Goal: Task Accomplishment & Management: Complete application form

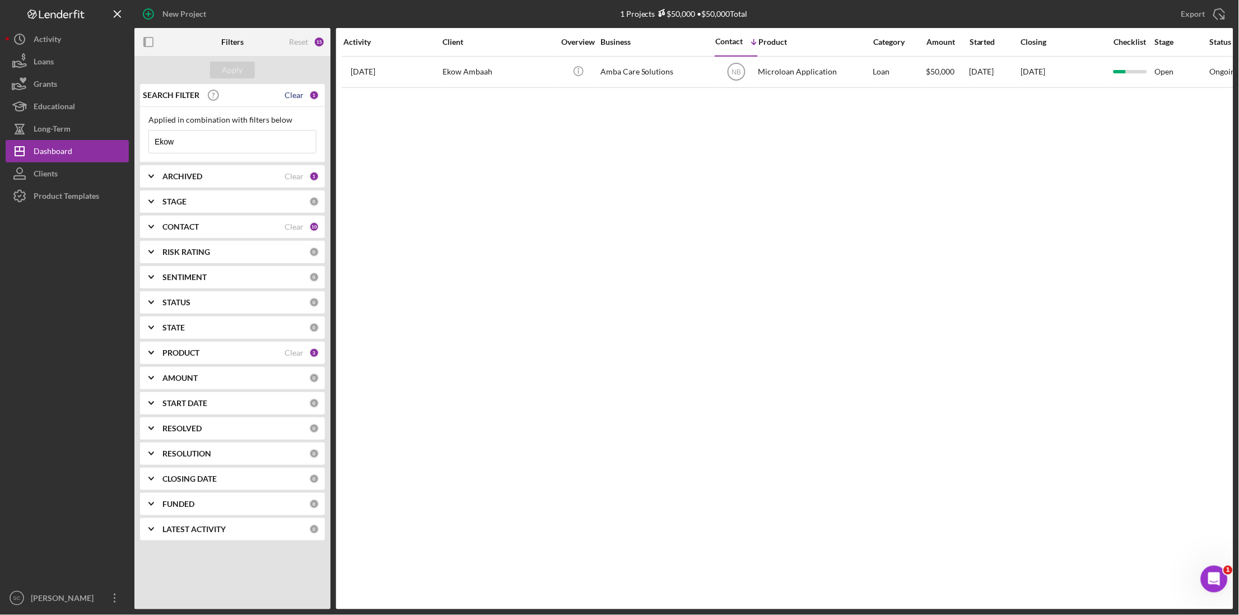
click at [295, 95] on div "Clear" at bounding box center [294, 95] width 19 height 9
click at [231, 76] on div "Apply" at bounding box center [232, 70] width 21 height 17
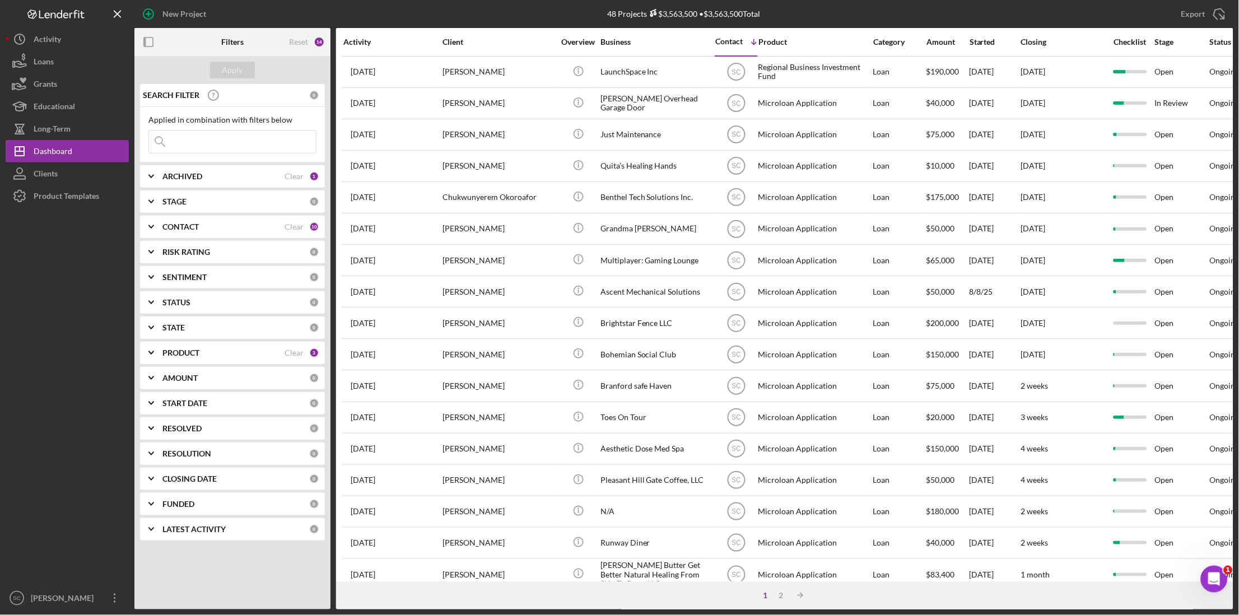
click at [216, 230] on div "CONTACT" at bounding box center [223, 226] width 122 height 9
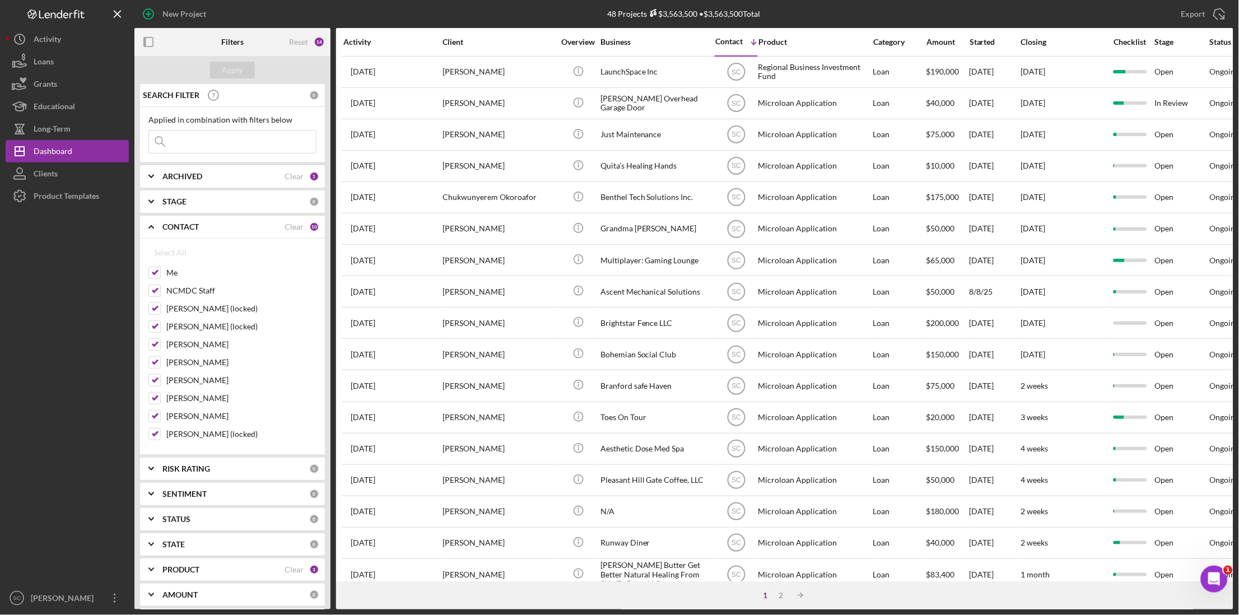
click at [216, 230] on div "CONTACT" at bounding box center [223, 226] width 122 height 9
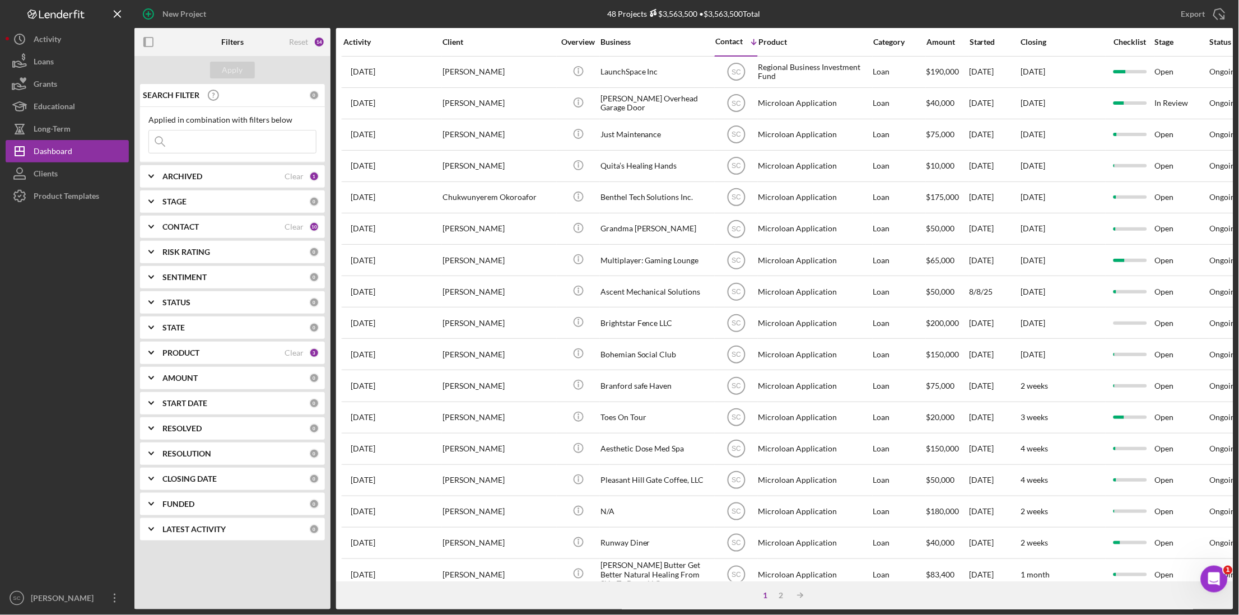
click at [201, 357] on div "PRODUCT" at bounding box center [223, 352] width 122 height 9
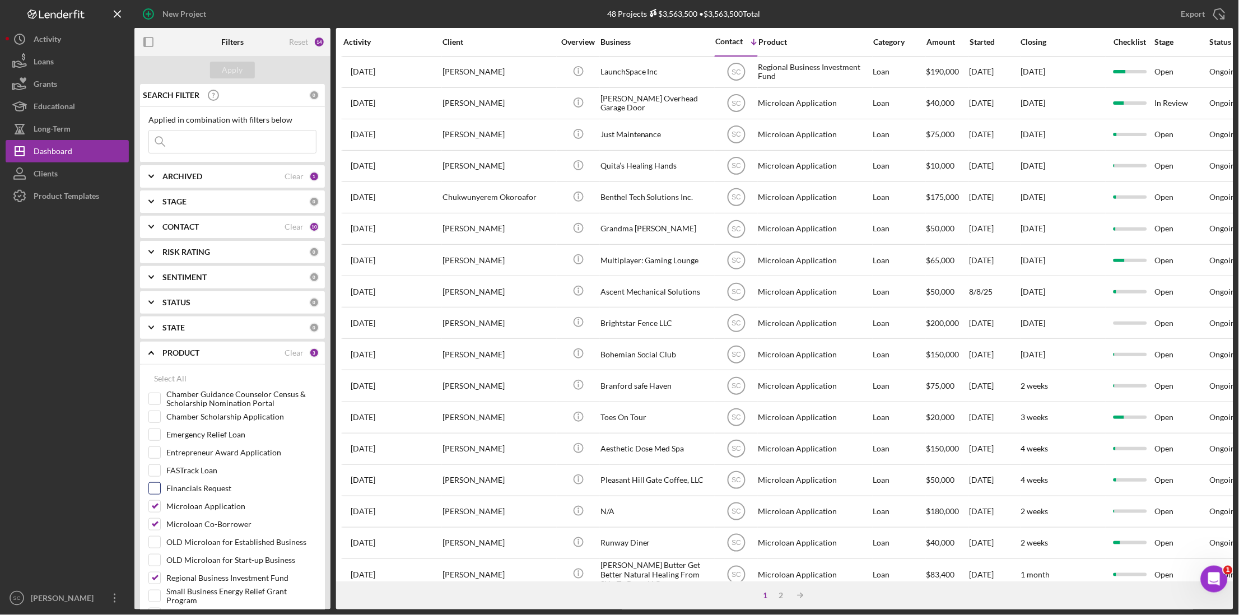
click at [158, 490] on input "Financials Request" at bounding box center [154, 488] width 11 height 11
checkbox input "true"
click at [238, 69] on div "Apply" at bounding box center [232, 70] width 21 height 17
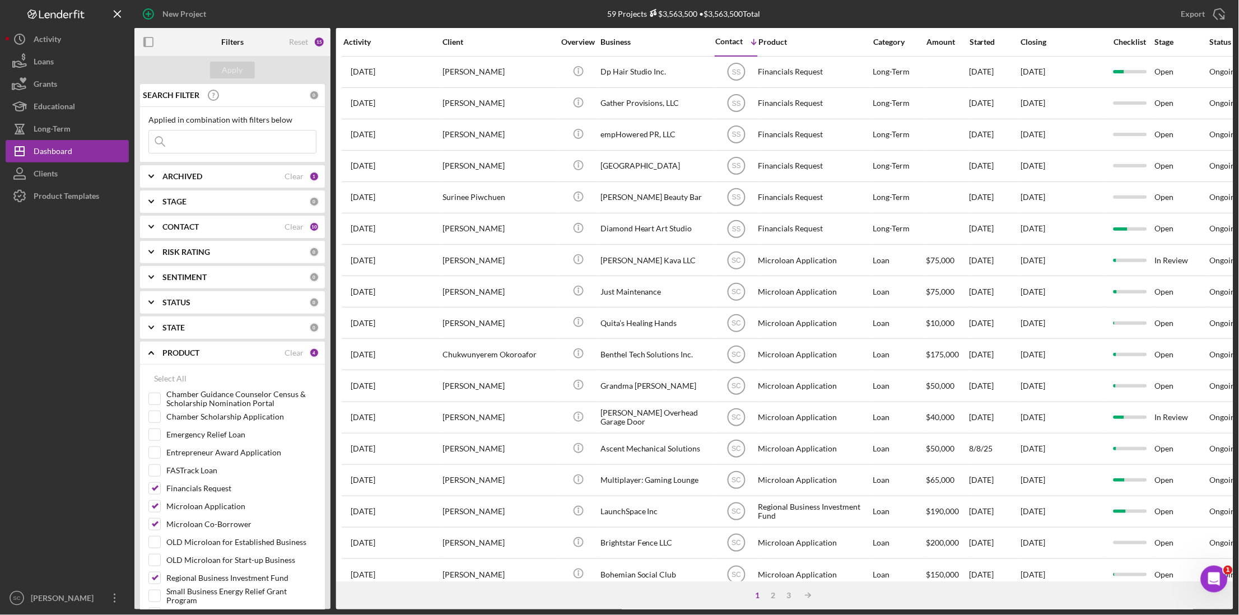
click at [209, 146] on input at bounding box center [232, 142] width 167 height 22
type input "mat"
click at [235, 72] on div "Apply" at bounding box center [232, 70] width 21 height 17
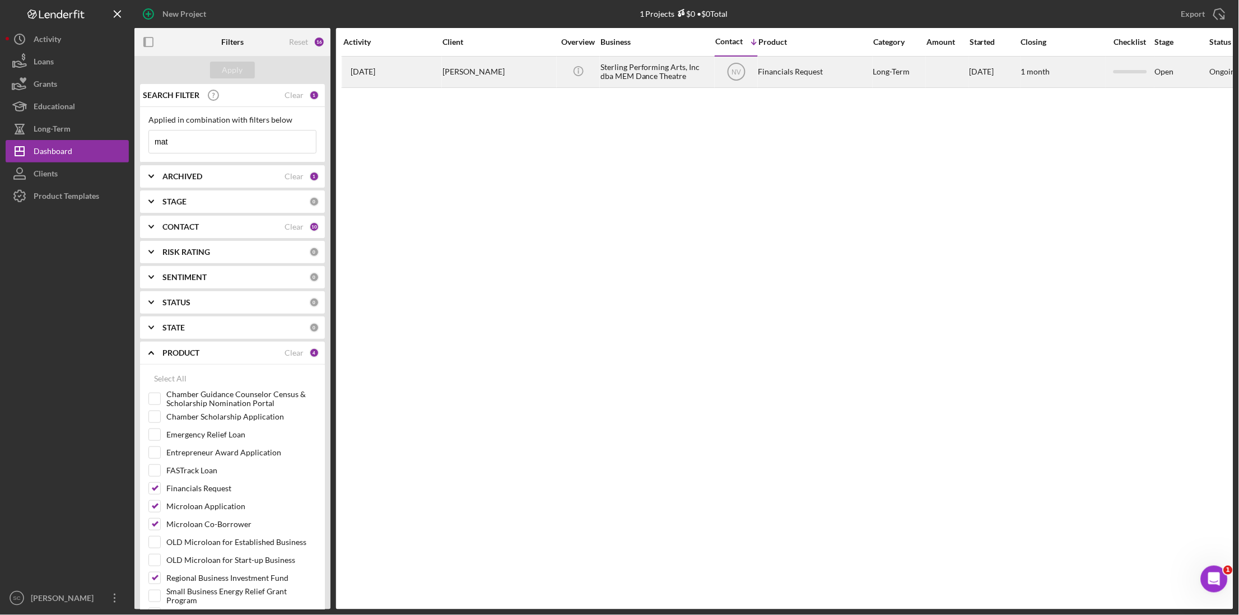
click at [521, 70] on div "[PERSON_NAME]" at bounding box center [498, 72] width 112 height 30
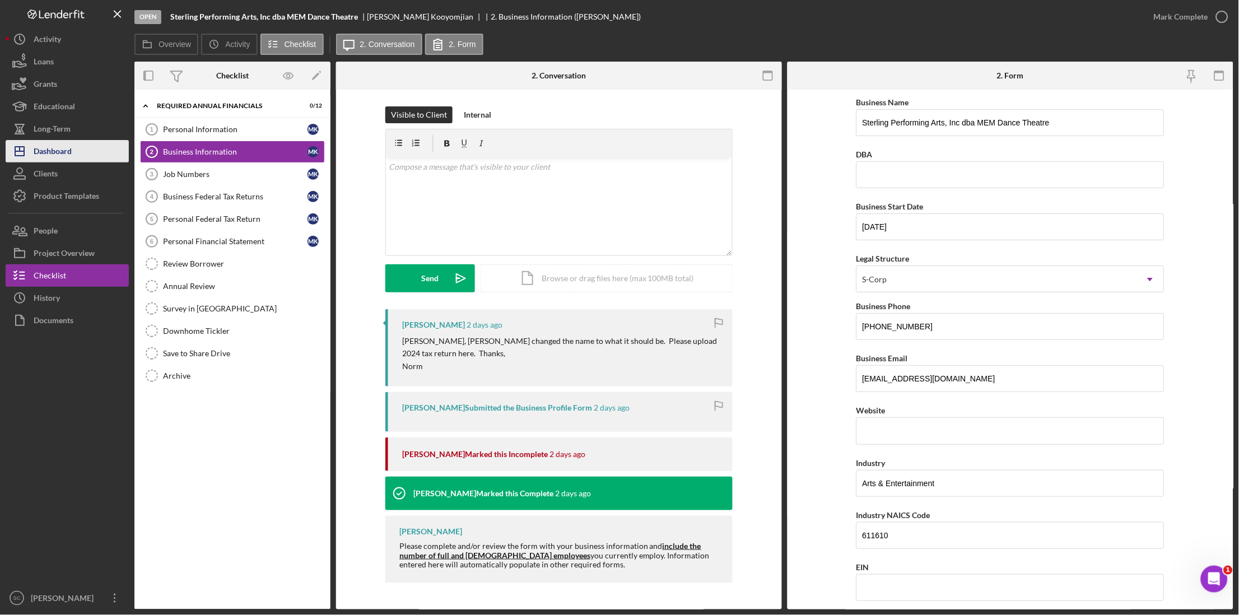
click at [49, 150] on div "Dashboard" at bounding box center [53, 152] width 38 height 25
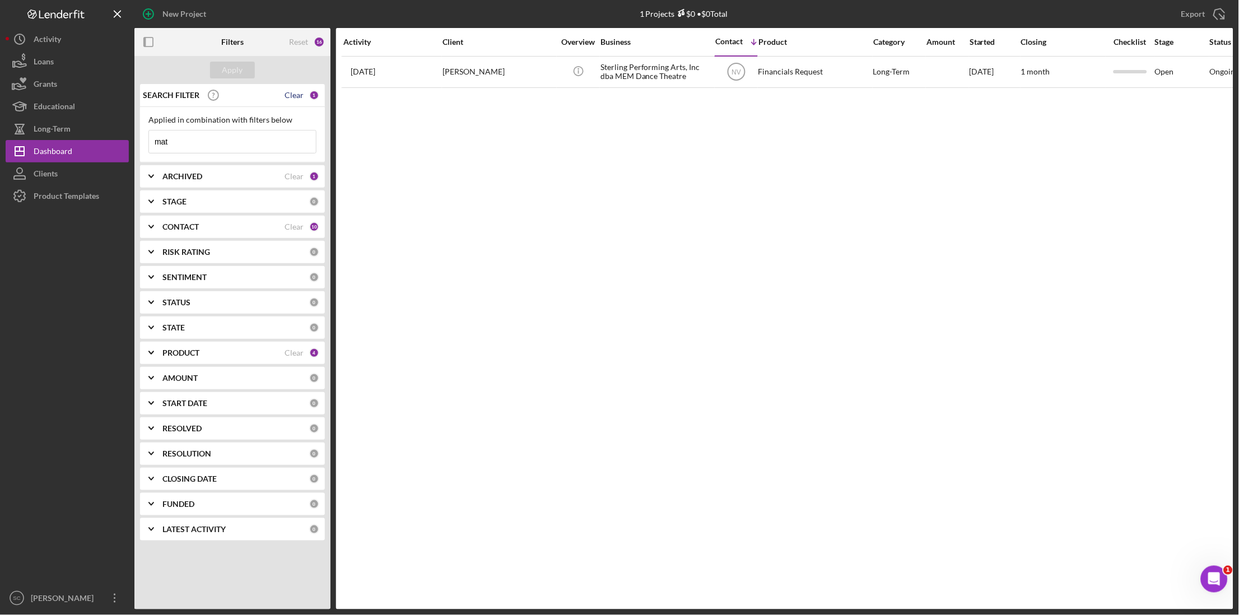
click at [288, 96] on div "Clear" at bounding box center [294, 95] width 19 height 9
click at [236, 67] on div "Apply" at bounding box center [232, 70] width 21 height 17
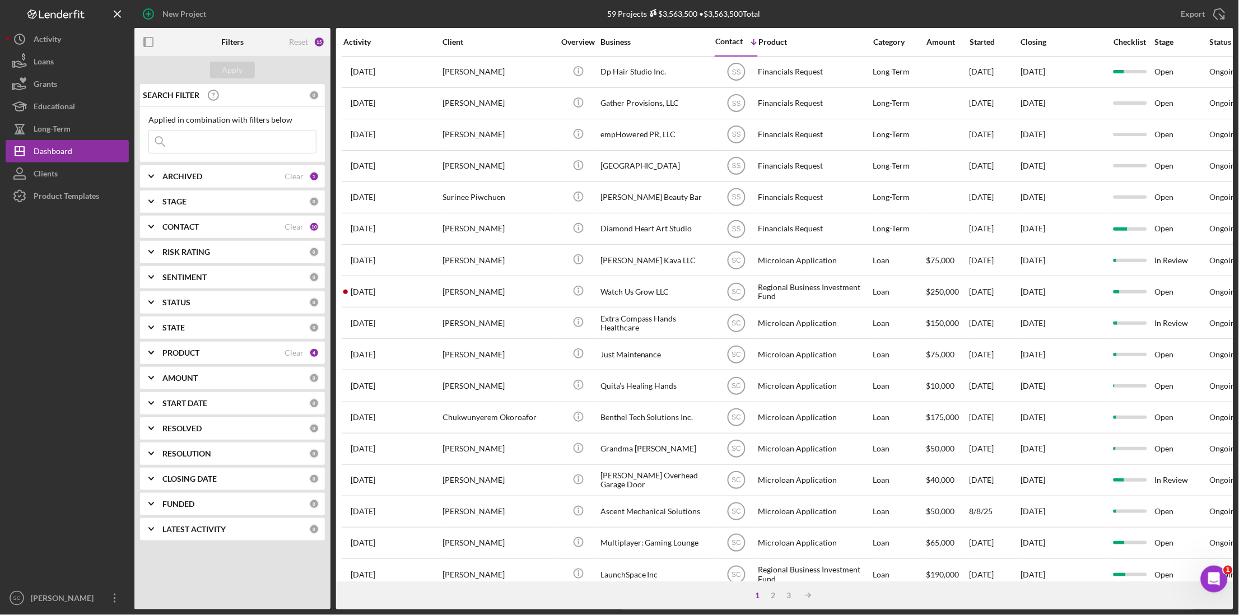
click at [168, 145] on icon at bounding box center [160, 142] width 22 height 22
click at [181, 144] on input at bounding box center [232, 142] width 167 height 22
type input "MK"
click at [236, 68] on div "Apply" at bounding box center [232, 70] width 21 height 17
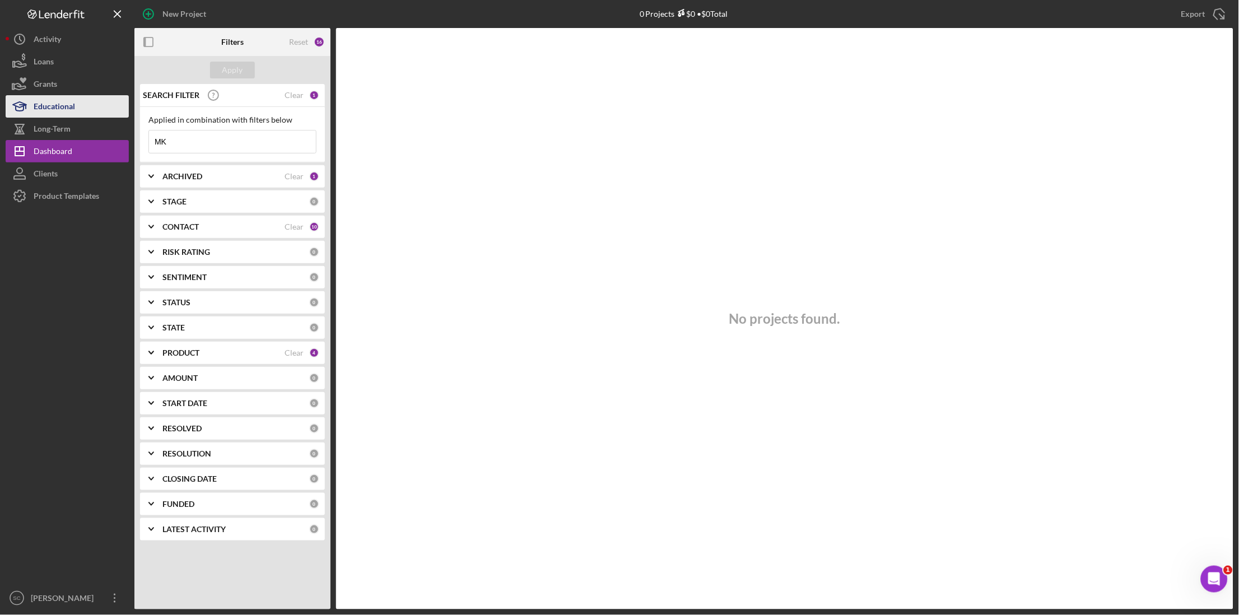
click at [58, 105] on div "Educational" at bounding box center [54, 107] width 41 height 25
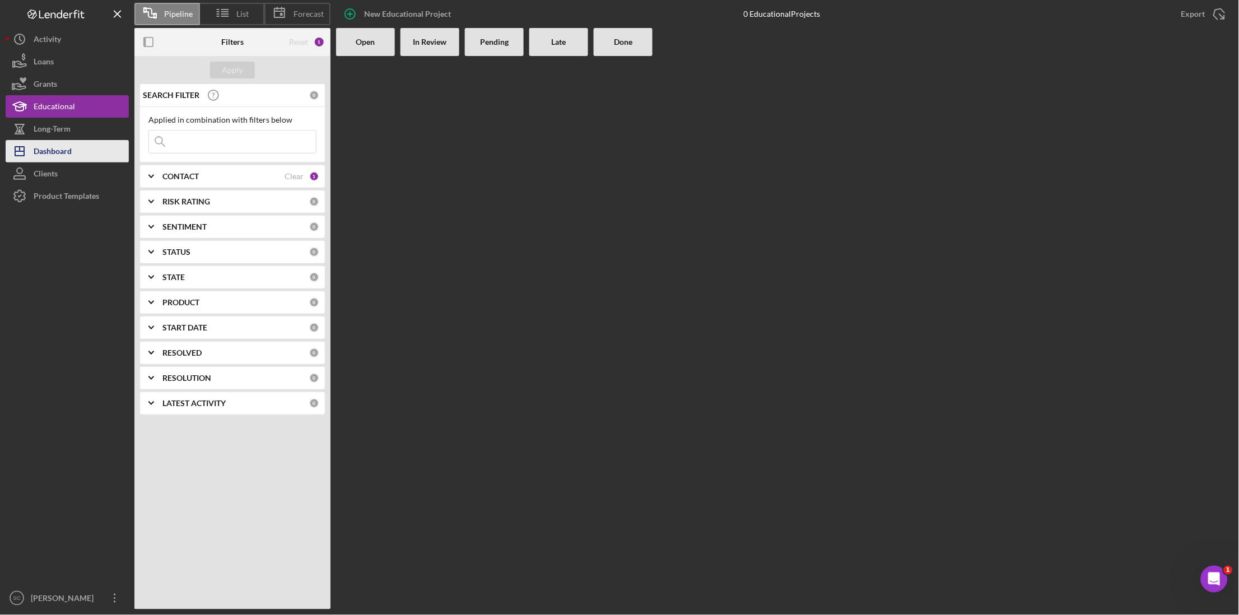
click at [59, 148] on div "Dashboard" at bounding box center [53, 152] width 38 height 25
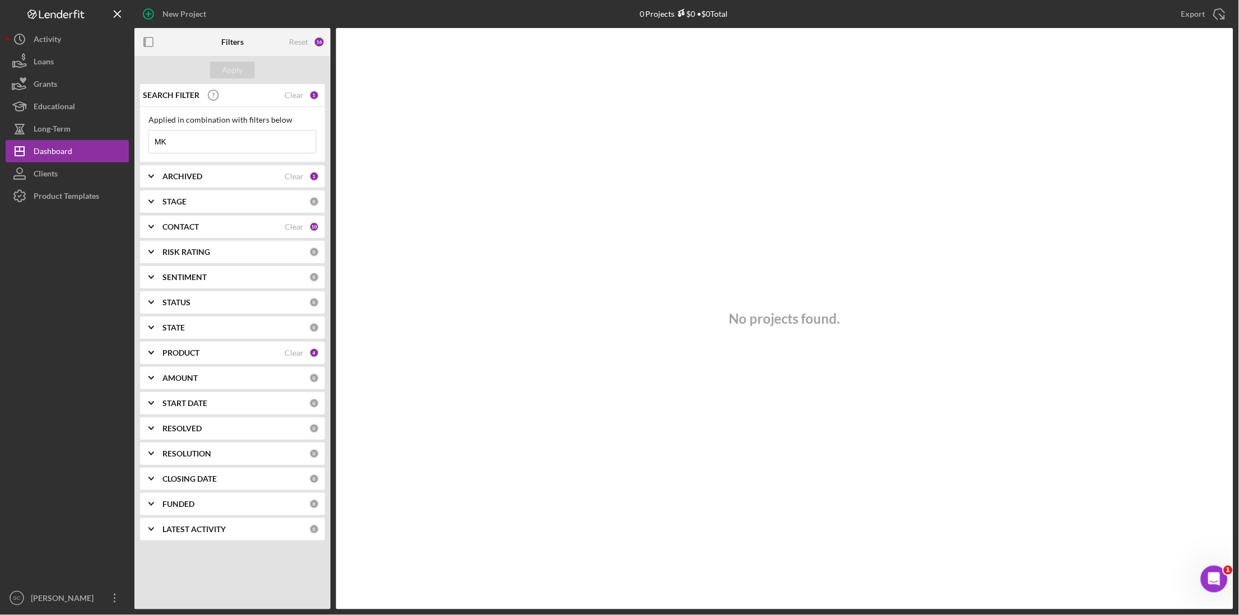
click at [189, 136] on input "MK" at bounding box center [232, 142] width 167 height 22
click at [76, 170] on button "Clients" at bounding box center [67, 173] width 123 height 22
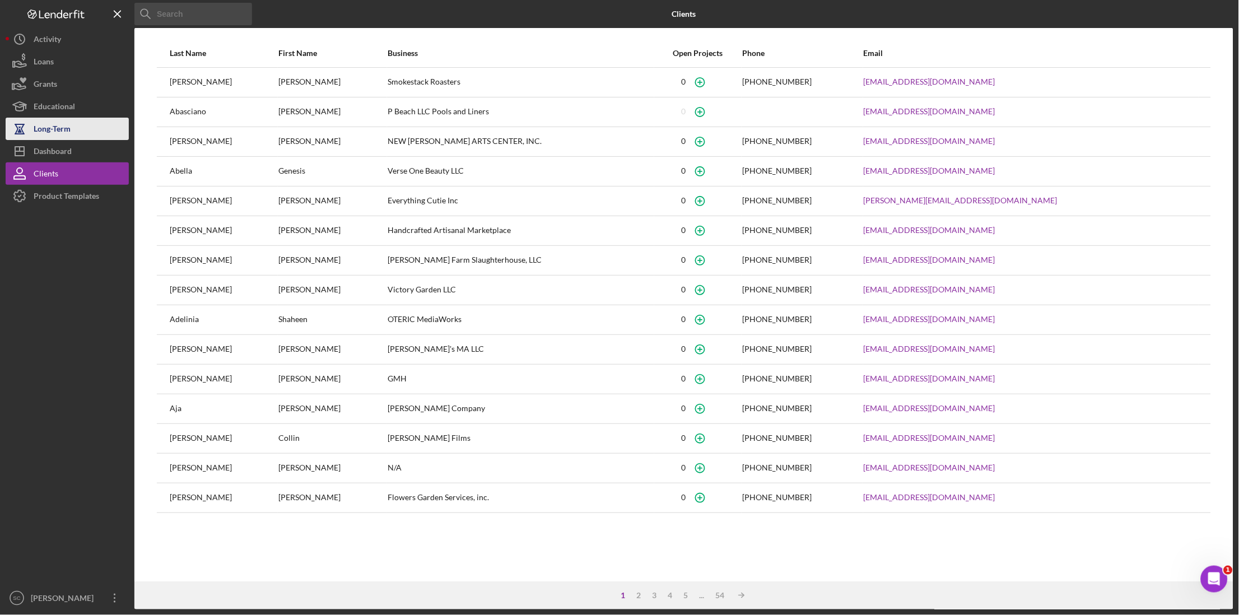
drag, startPoint x: 79, startPoint y: 171, endPoint x: 106, endPoint y: 136, distance: 44.3
click at [79, 171] on button "Clients" at bounding box center [67, 173] width 123 height 22
click at [188, 16] on input at bounding box center [193, 14] width 118 height 22
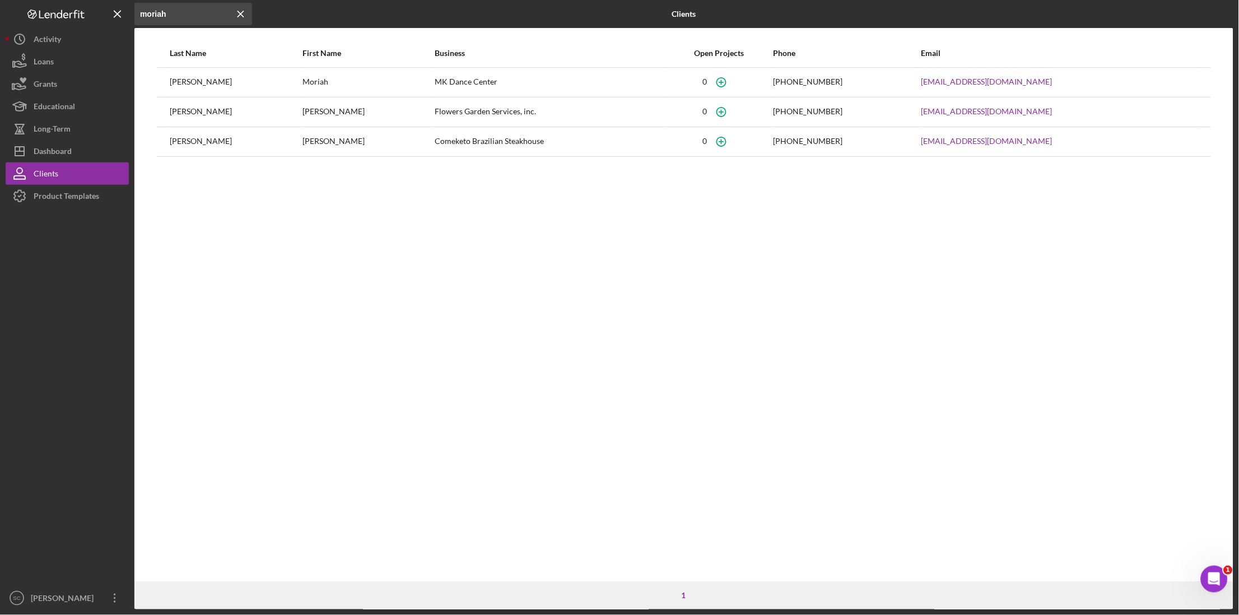
type input "moriah"
click at [203, 88] on div "[PERSON_NAME]" at bounding box center [236, 82] width 132 height 28
click at [725, 77] on circle "button" at bounding box center [721, 81] width 9 height 9
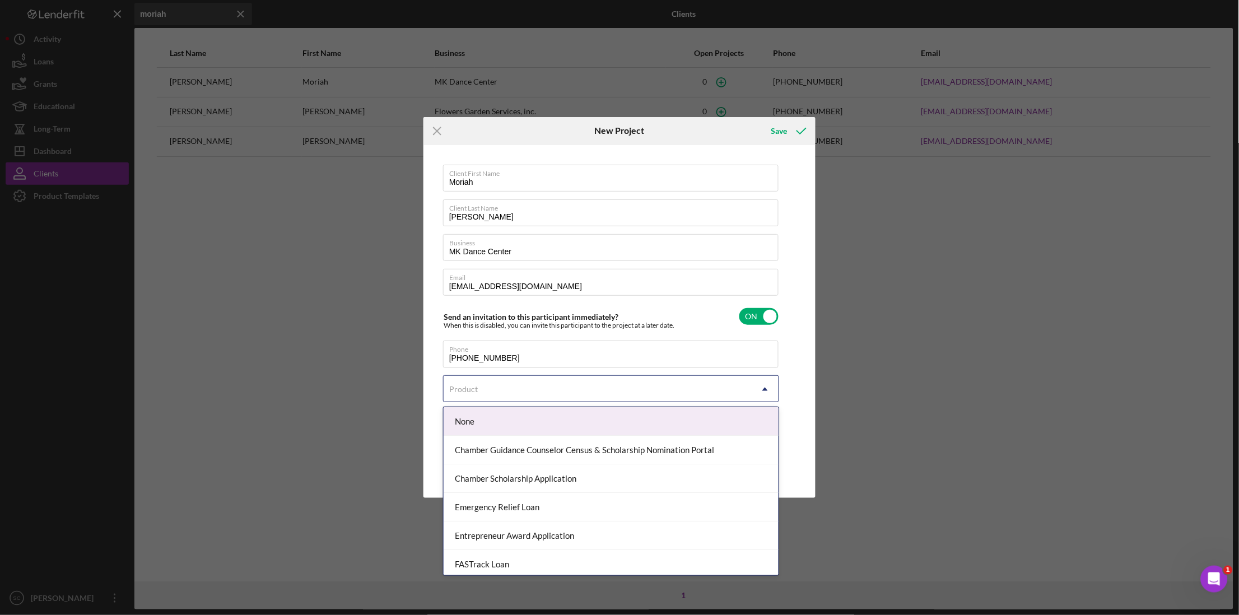
click at [540, 396] on div "Product" at bounding box center [598, 389] width 308 height 26
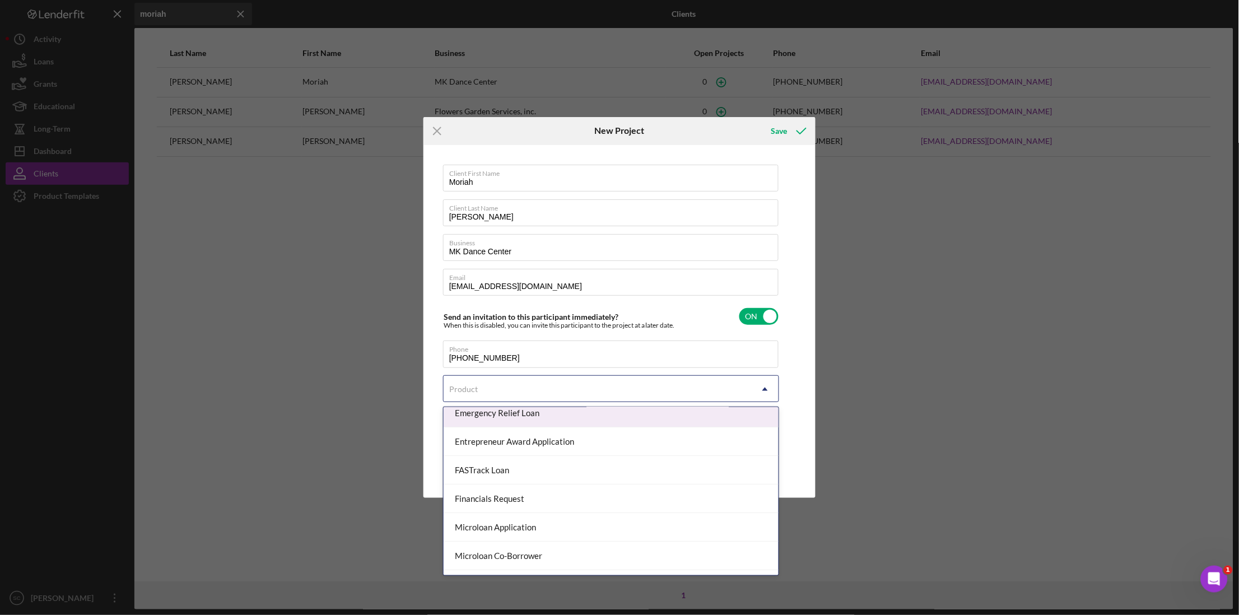
scroll to position [140, 0]
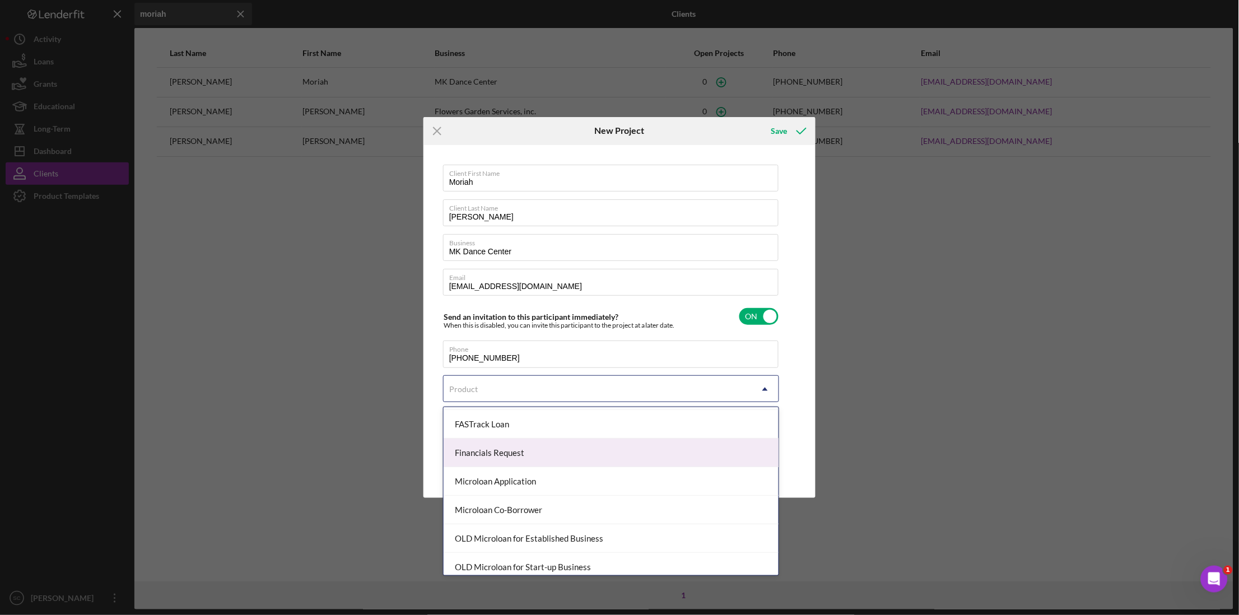
click at [504, 457] on div "Financials Request" at bounding box center [611, 453] width 335 height 29
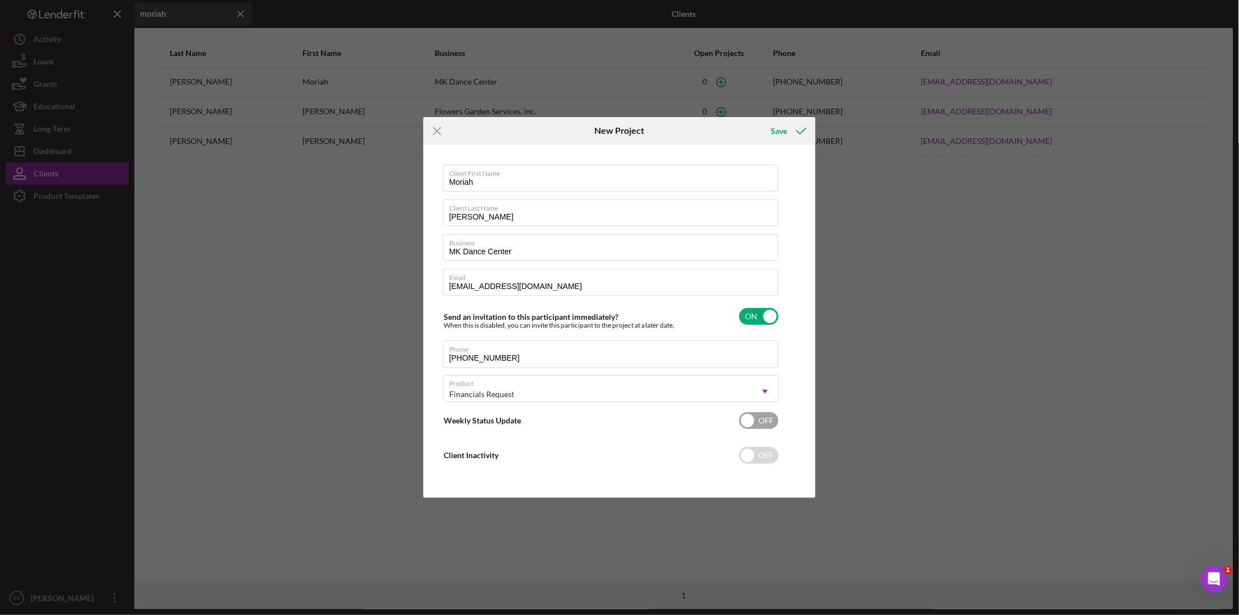
click at [749, 422] on input "checkbox" at bounding box center [758, 420] width 39 height 17
checkbox input "true"
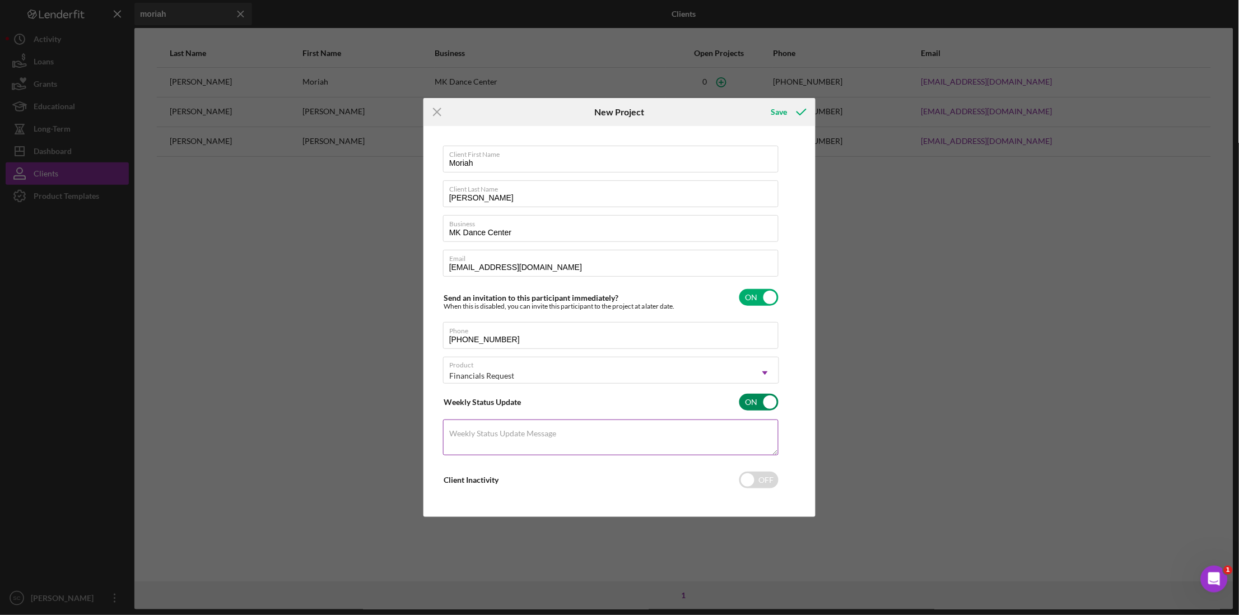
click at [460, 425] on div "Weekly Status Update Message" at bounding box center [611, 439] width 336 height 38
drag, startPoint x: 644, startPoint y: 436, endPoint x: 603, endPoint y: 438, distance: 41.5
click at [603, 438] on textarea "Please upload your 2023 & 2024 tax returns here." at bounding box center [610, 438] width 335 height 36
type textarea "Please upload your 2023 & 2024 tax returns (Federal only)."
click at [795, 109] on icon "submit" at bounding box center [801, 112] width 28 height 28
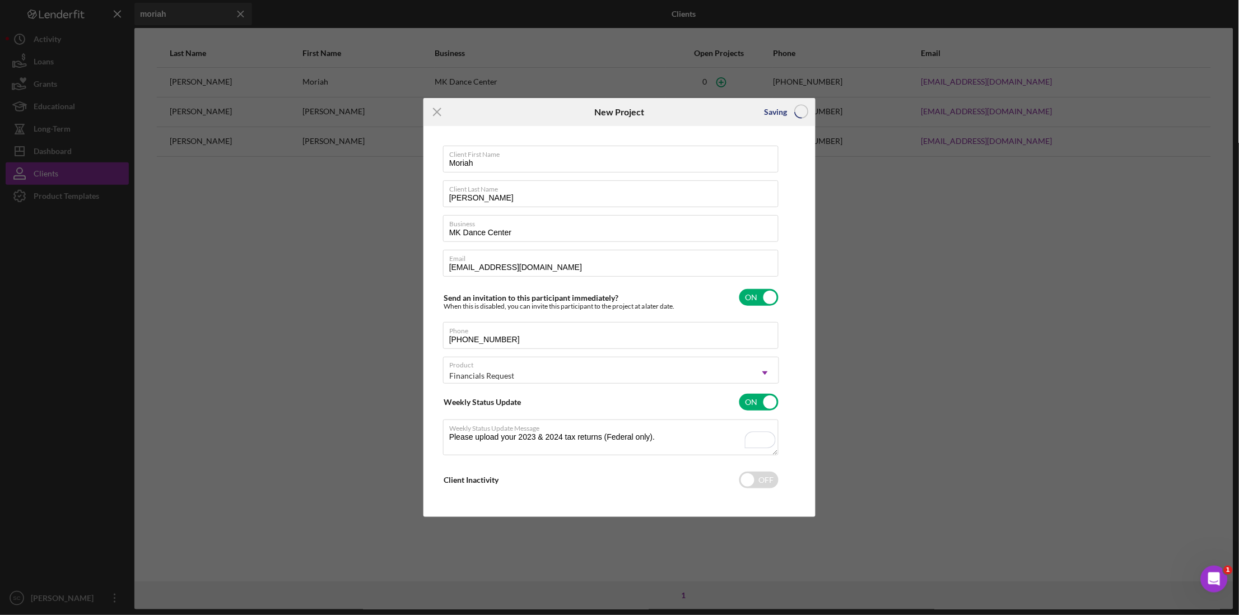
checkbox input "false"
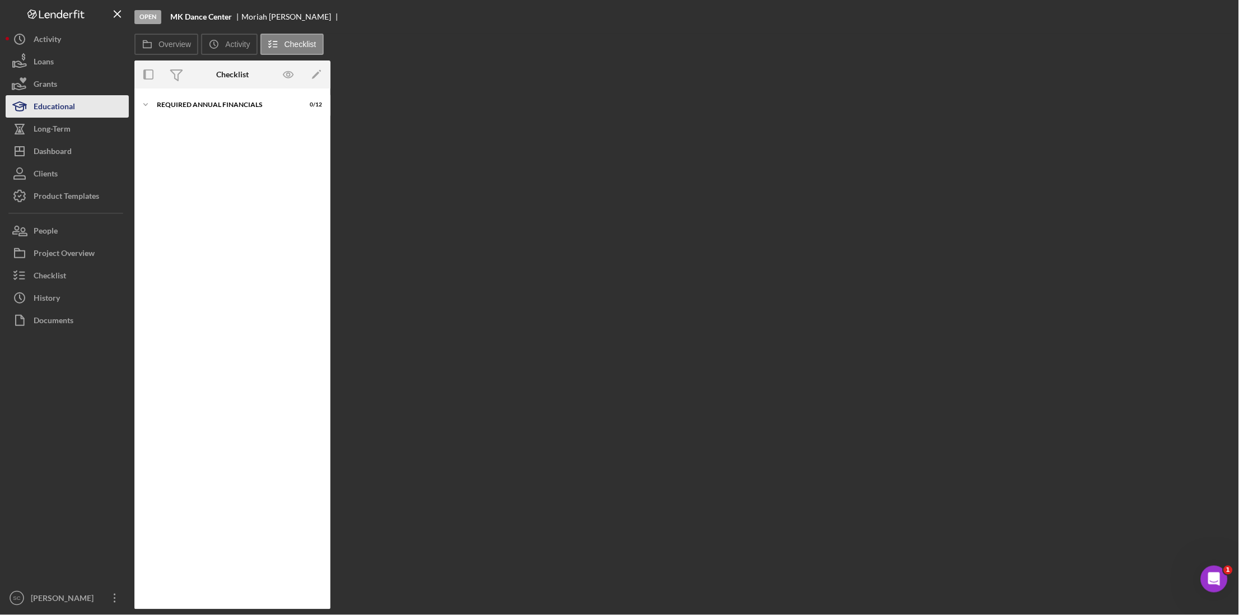
click at [66, 106] on div "Educational" at bounding box center [54, 107] width 41 height 25
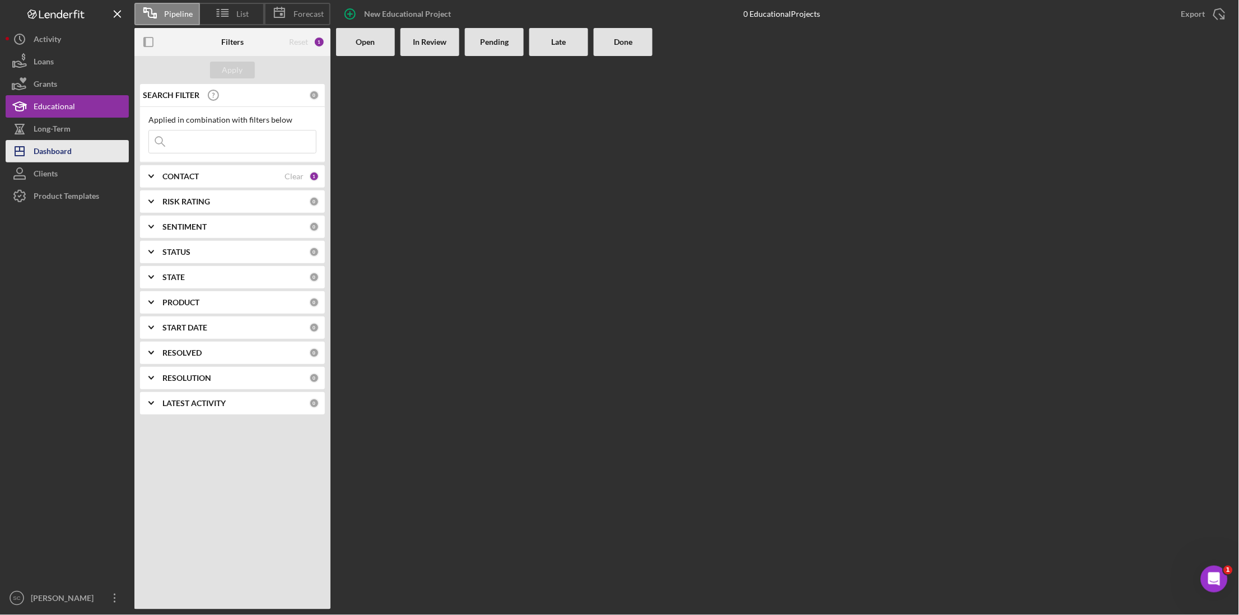
drag, startPoint x: 63, startPoint y: 125, endPoint x: 66, endPoint y: 150, distance: 25.4
click at [63, 125] on div "Long-Term" at bounding box center [52, 130] width 37 height 25
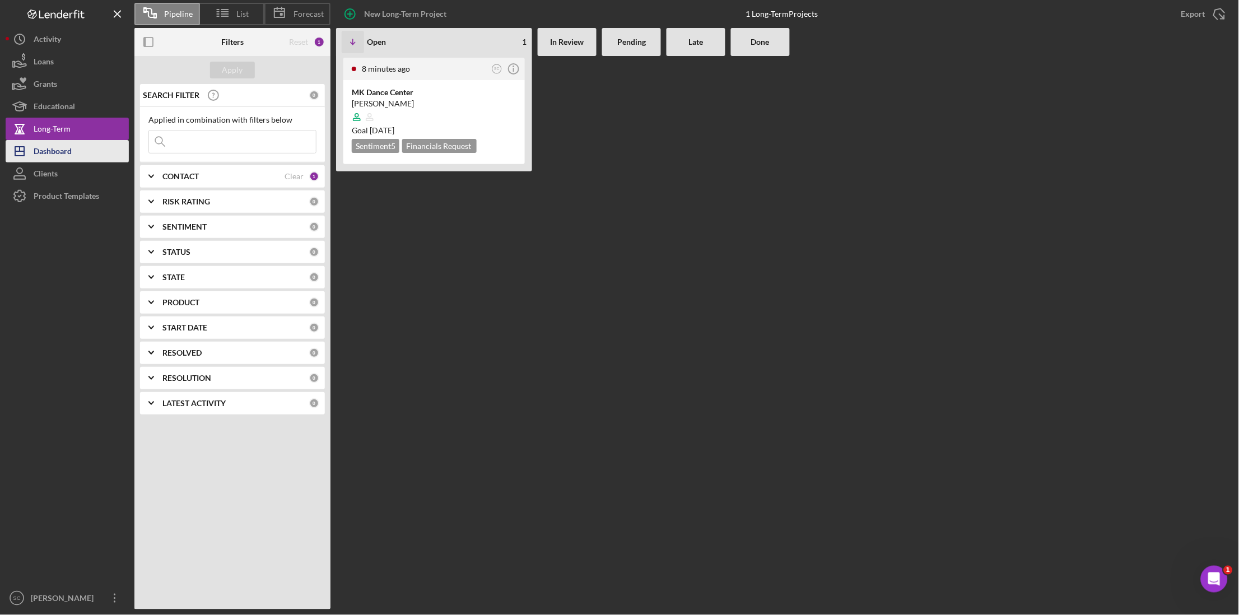
click at [66, 155] on div "Dashboard" at bounding box center [53, 152] width 38 height 25
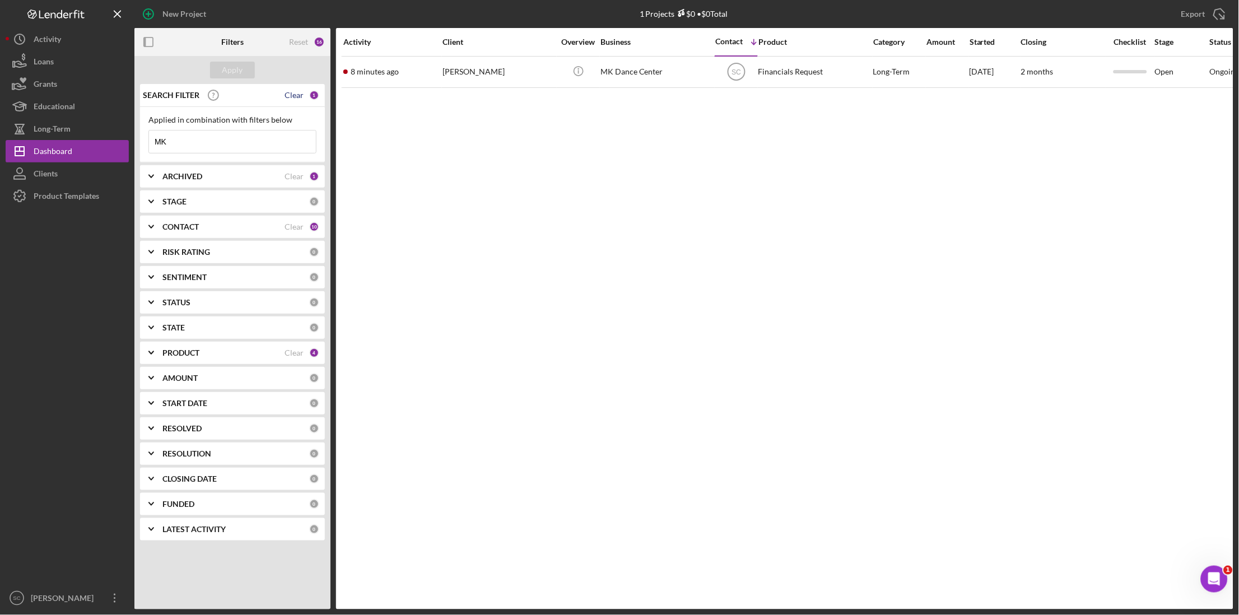
click at [295, 96] on div "Clear" at bounding box center [294, 95] width 19 height 9
click at [236, 68] on div "Apply" at bounding box center [232, 70] width 21 height 17
